Goal: Task Accomplishment & Management: Use online tool/utility

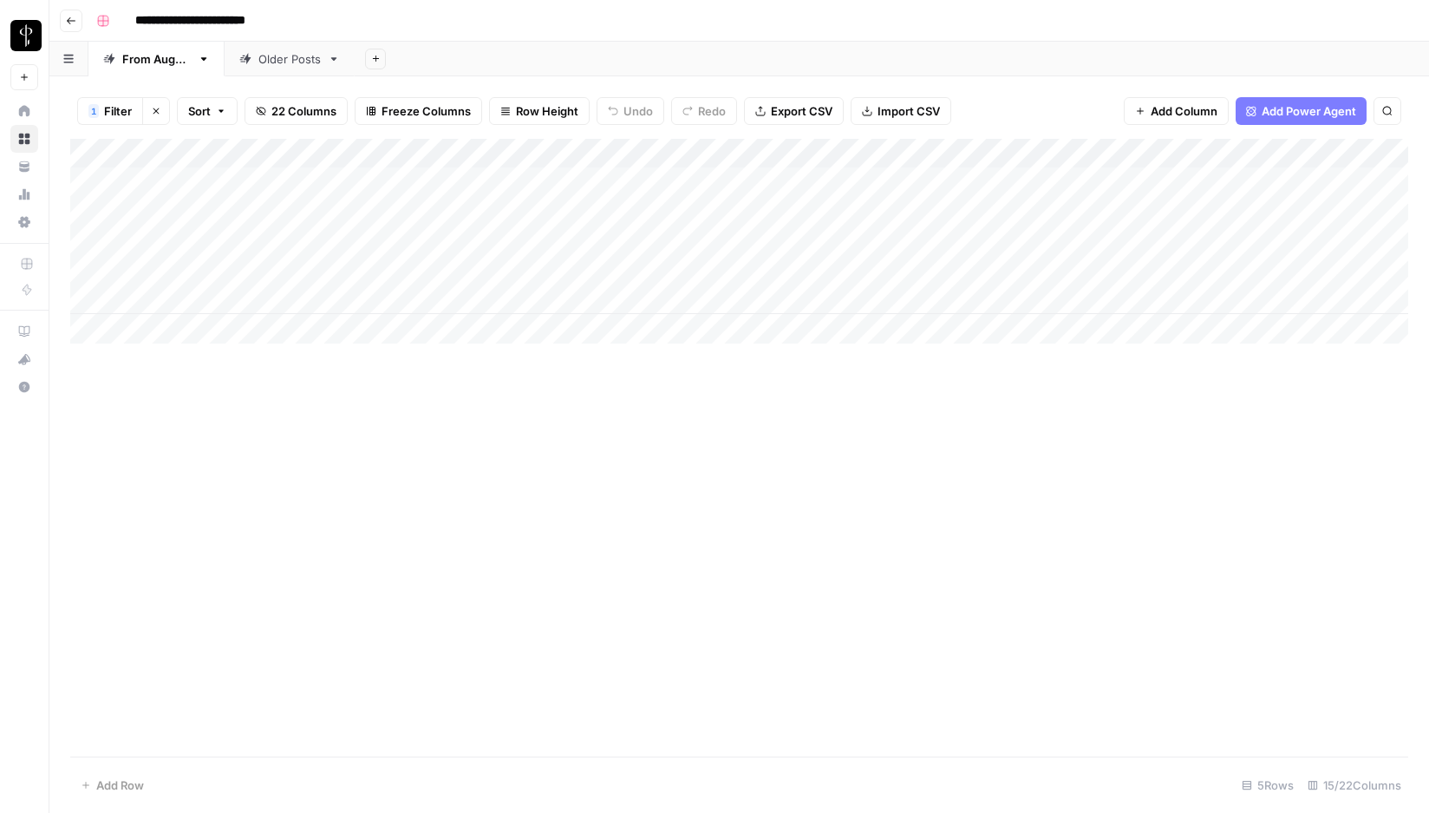
click at [158, 110] on icon "button" at bounding box center [156, 111] width 10 height 10
click at [499, 626] on div "Add Column" at bounding box center [739, 448] width 1338 height 618
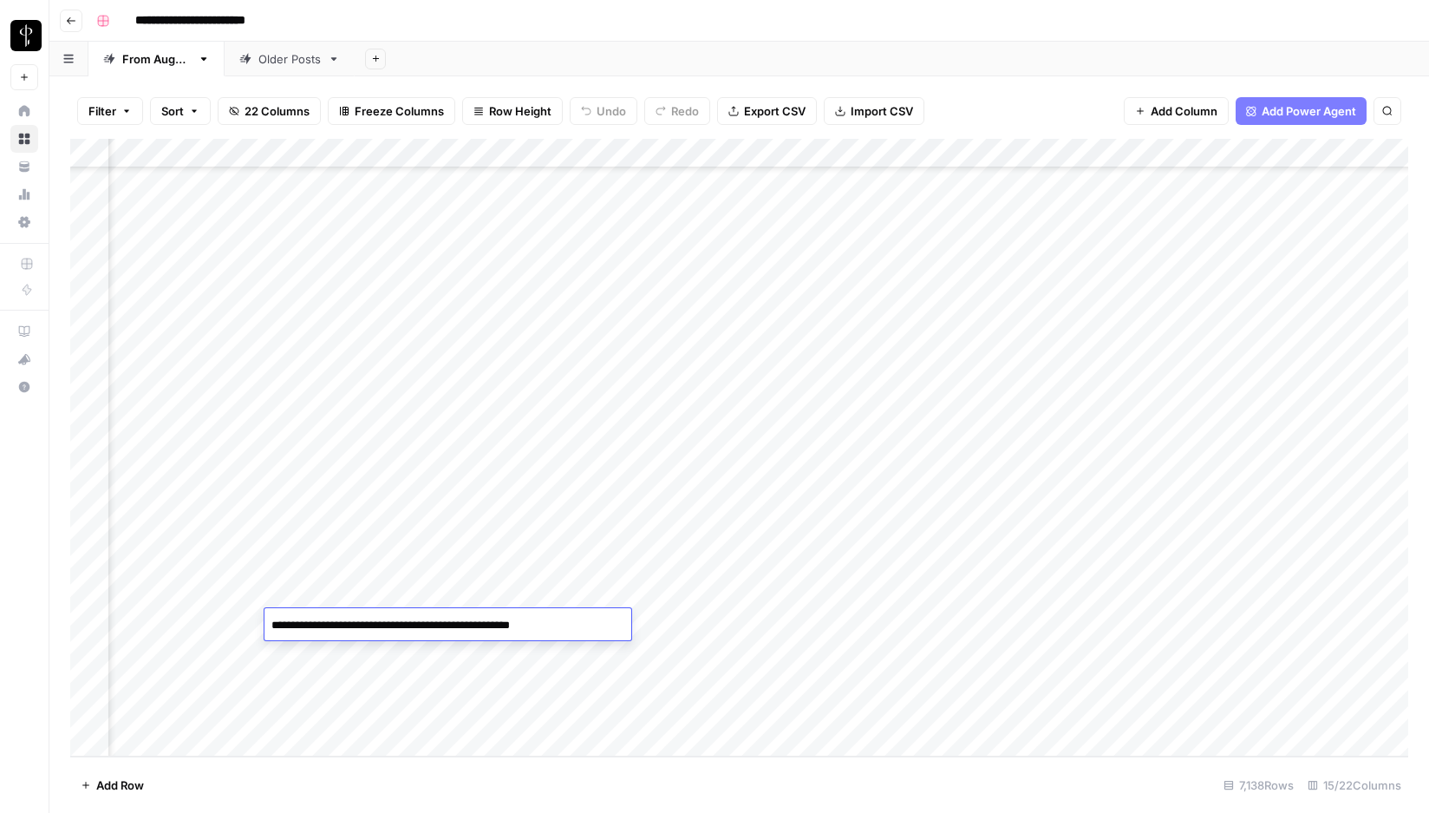
click at [499, 626] on textarea "**********" at bounding box center [448, 625] width 367 height 24
click at [533, 589] on div "Add Column" at bounding box center [739, 448] width 1338 height 618
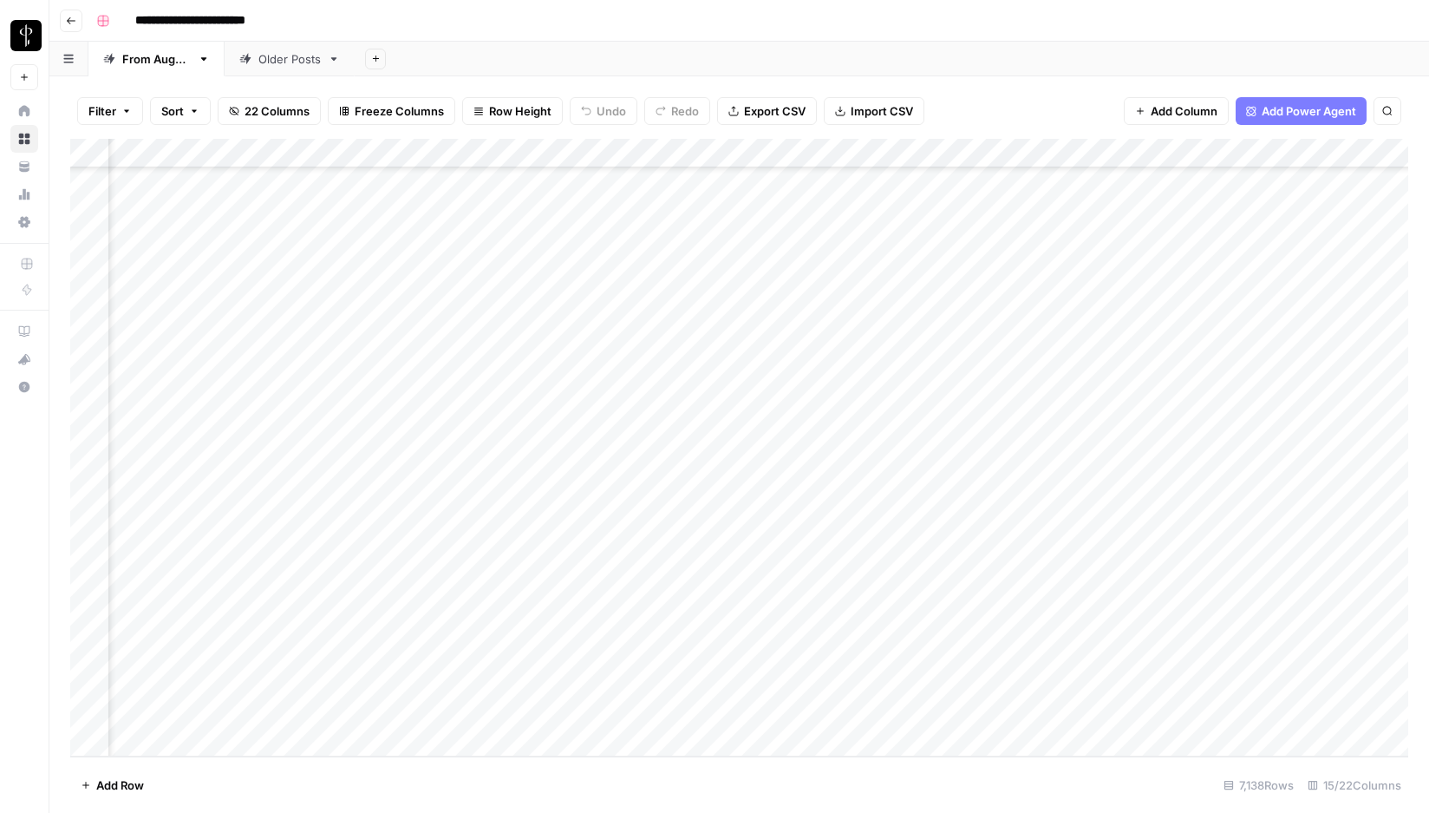
click at [403, 651] on div "Add Column" at bounding box center [739, 448] width 1338 height 618
click at [473, 780] on footer "Add Row 7,138 Rows 15/22 Columns" at bounding box center [739, 784] width 1338 height 56
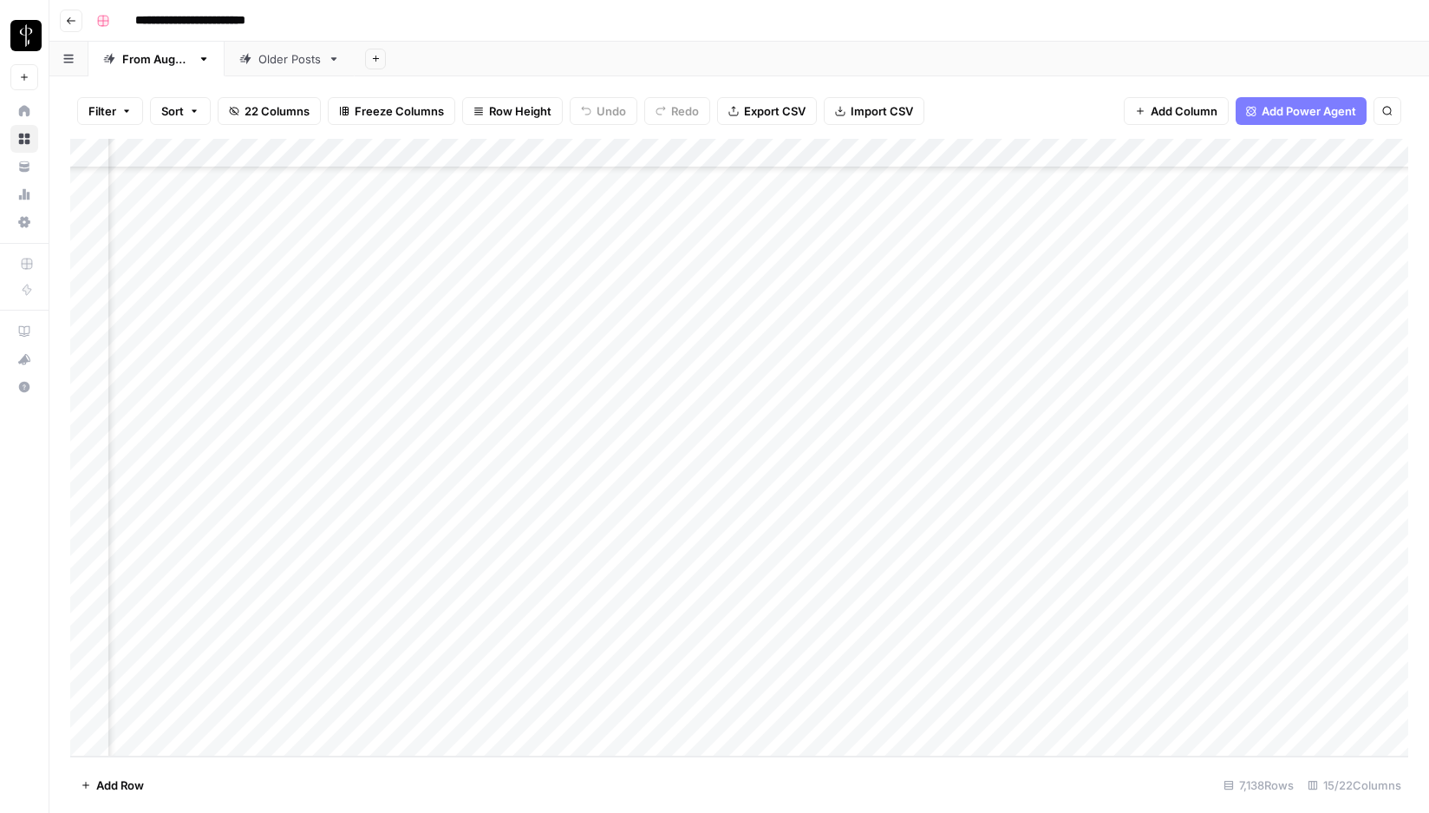
click at [722, 679] on div "Add Column" at bounding box center [739, 448] width 1338 height 618
click at [720, 644] on div "Add Column" at bounding box center [739, 448] width 1338 height 618
click at [729, 711] on div "Add Column" at bounding box center [739, 448] width 1338 height 618
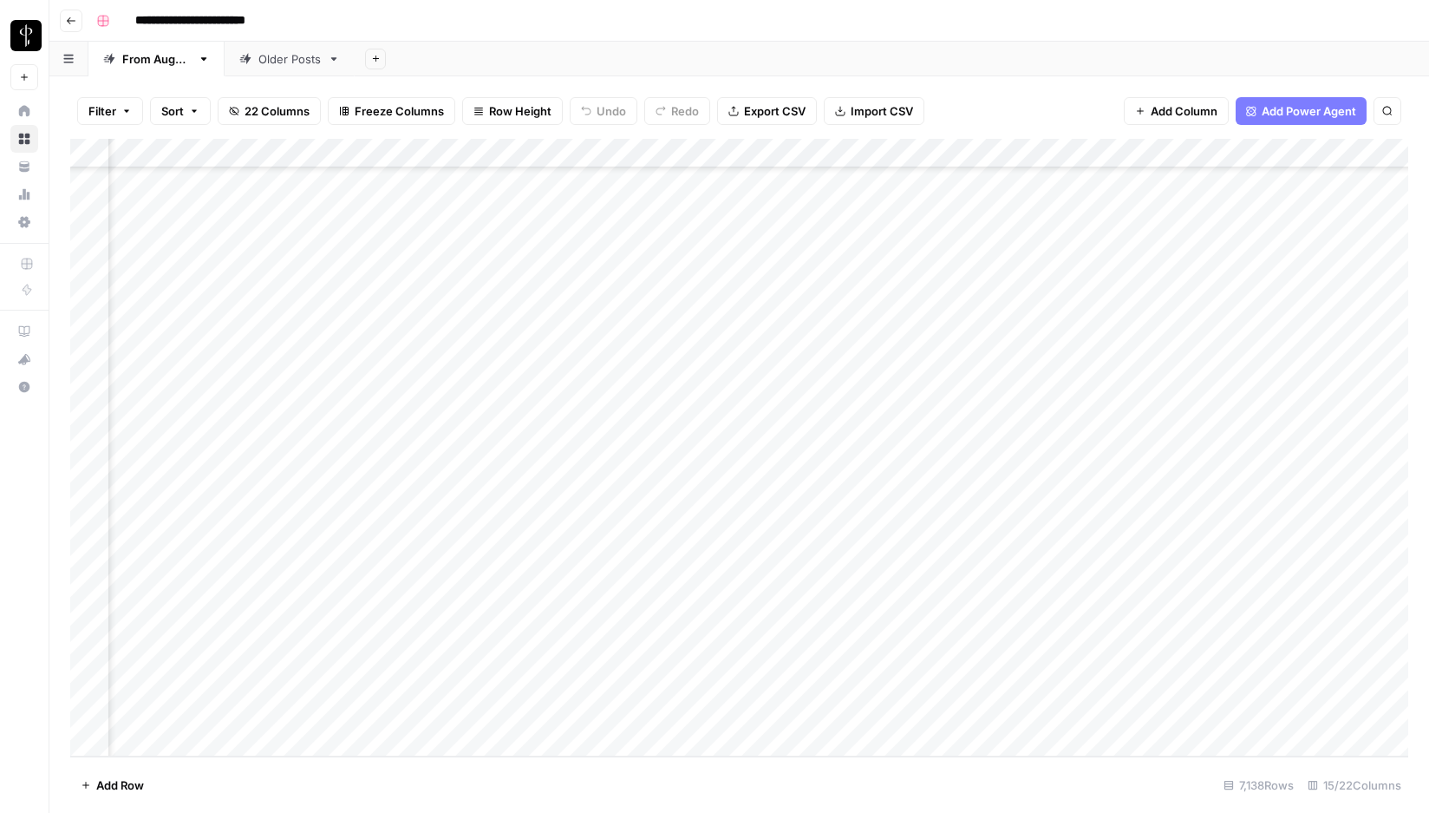
click at [729, 711] on div "Add Column" at bounding box center [739, 448] width 1338 height 618
click at [764, 775] on footer "Add Row 7,138 Rows 15/22 Columns" at bounding box center [739, 784] width 1338 height 56
